Goal: Book appointment/travel/reservation

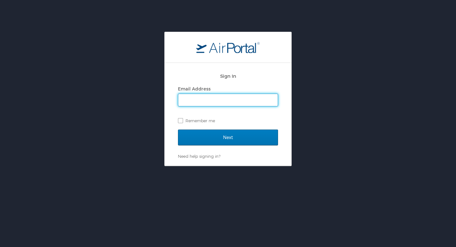
type input "[PERSON_NAME][EMAIL_ADDRESS][PERSON_NAME][DOMAIN_NAME]"
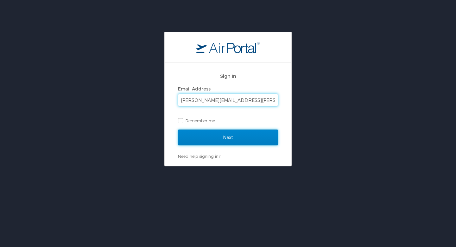
click at [231, 132] on input "Next" at bounding box center [228, 137] width 100 height 16
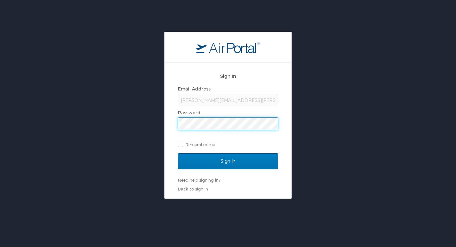
click at [208, 171] on div "Sign In" at bounding box center [228, 165] width 100 height 24
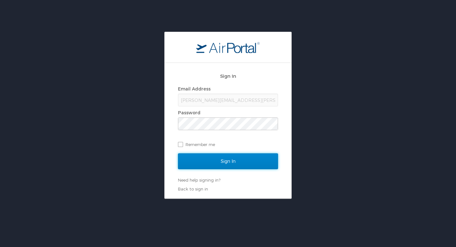
click at [210, 163] on input "Sign In" at bounding box center [228, 161] width 100 height 16
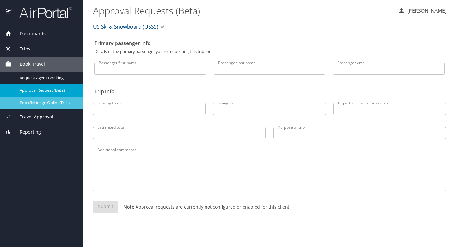
click at [50, 101] on span "Book/Manage Online Trips" at bounding box center [48, 103] width 56 height 6
click at [49, 102] on span "Book/Manage Online Trips" at bounding box center [48, 103] width 56 height 6
